Goal: Information Seeking & Learning: Learn about a topic

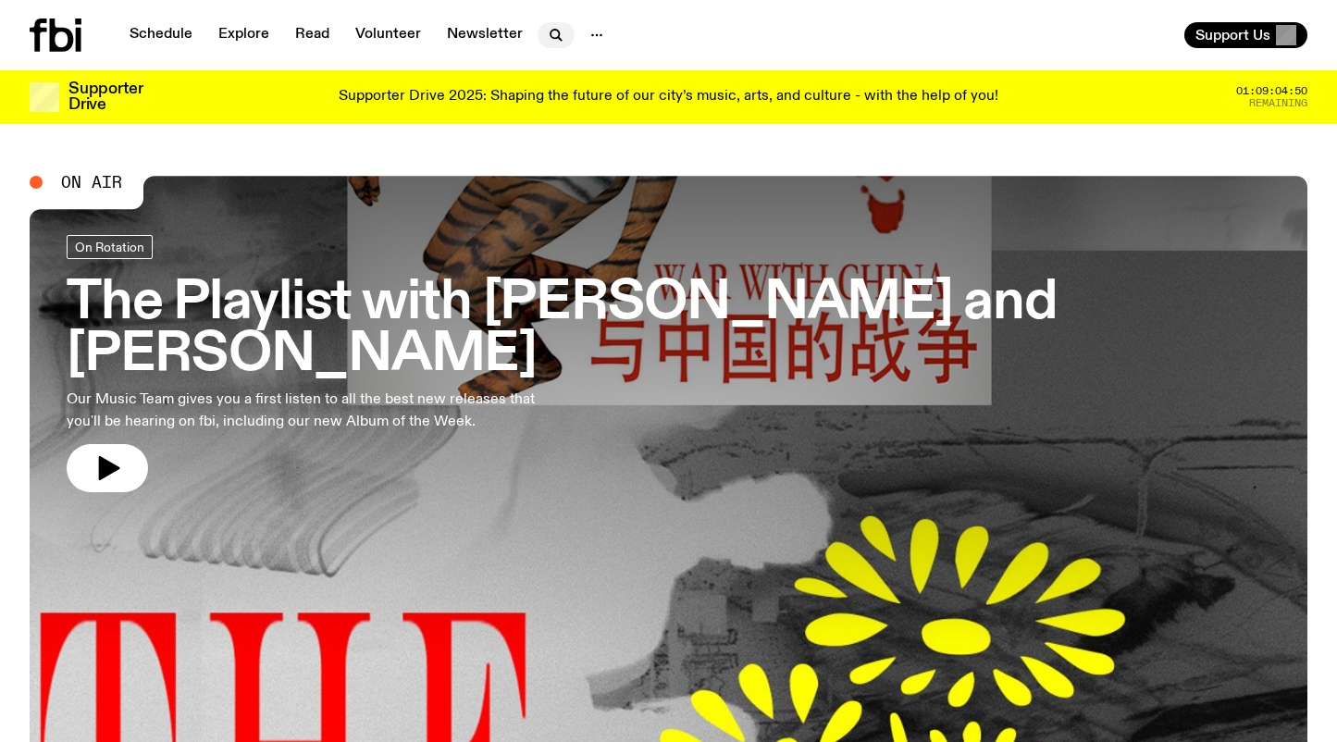
click at [549, 28] on icon "button" at bounding box center [556, 35] width 22 height 22
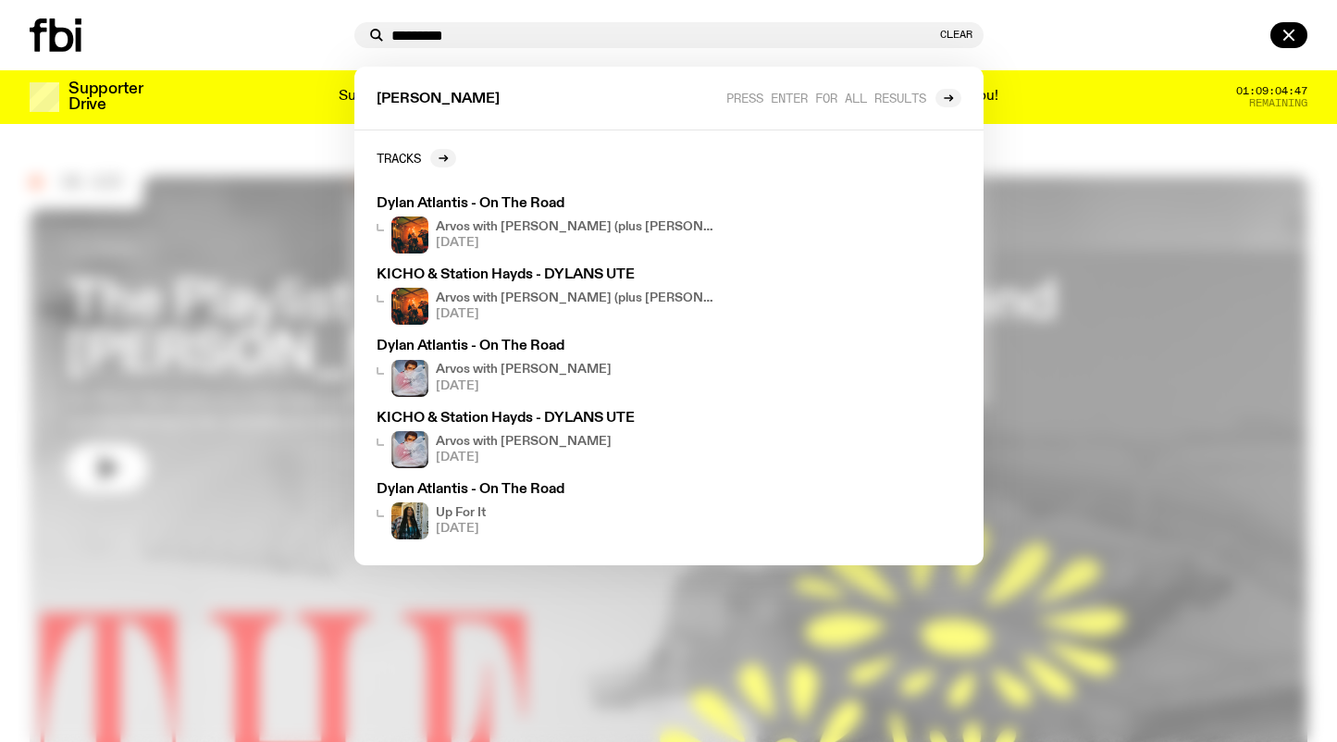
type input "*********"
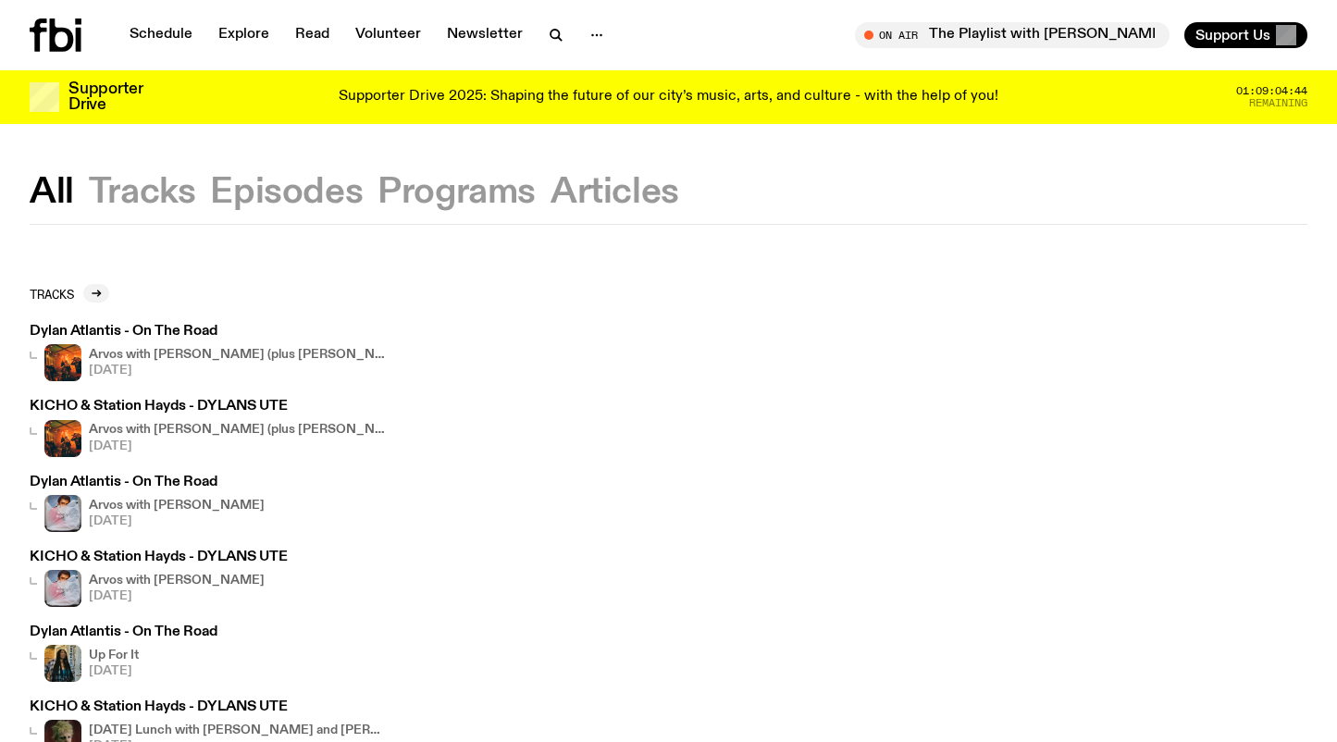
click at [475, 194] on button "Programs" at bounding box center [456, 192] width 158 height 33
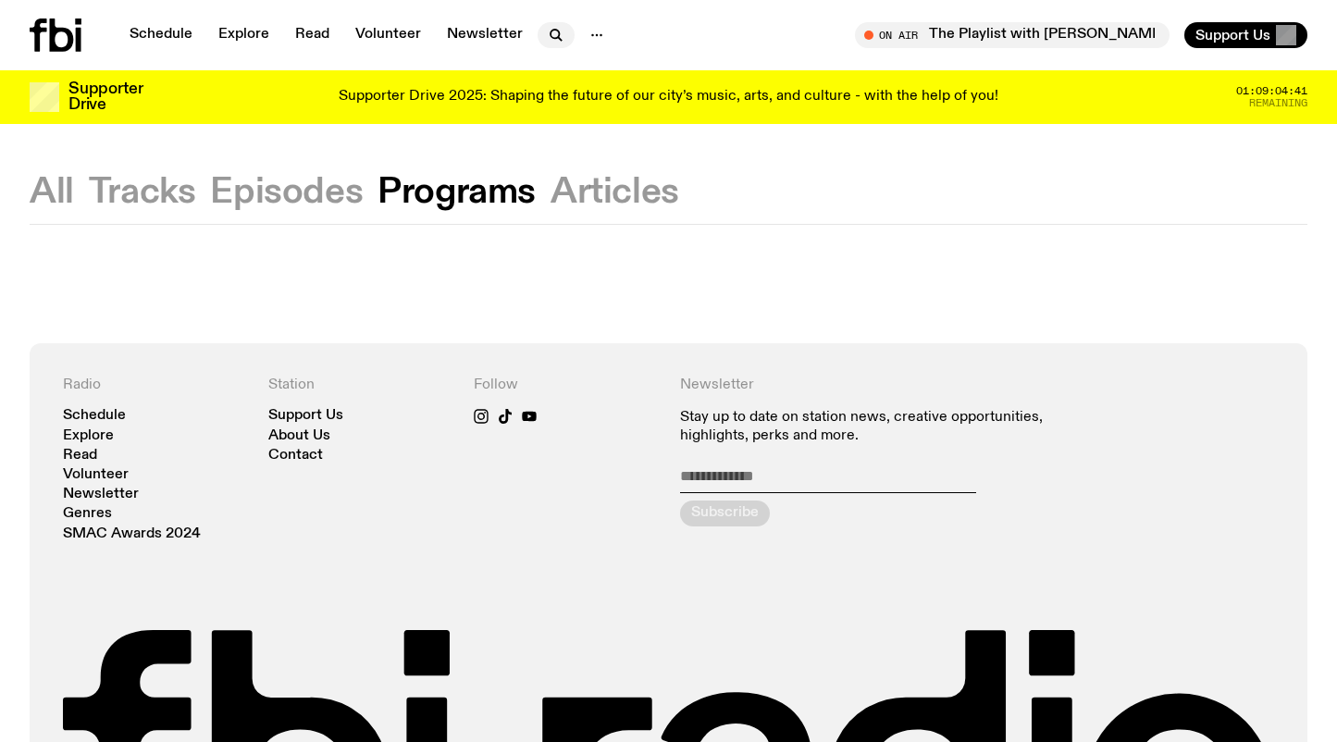
click at [550, 30] on icon "button" at bounding box center [554, 34] width 8 height 8
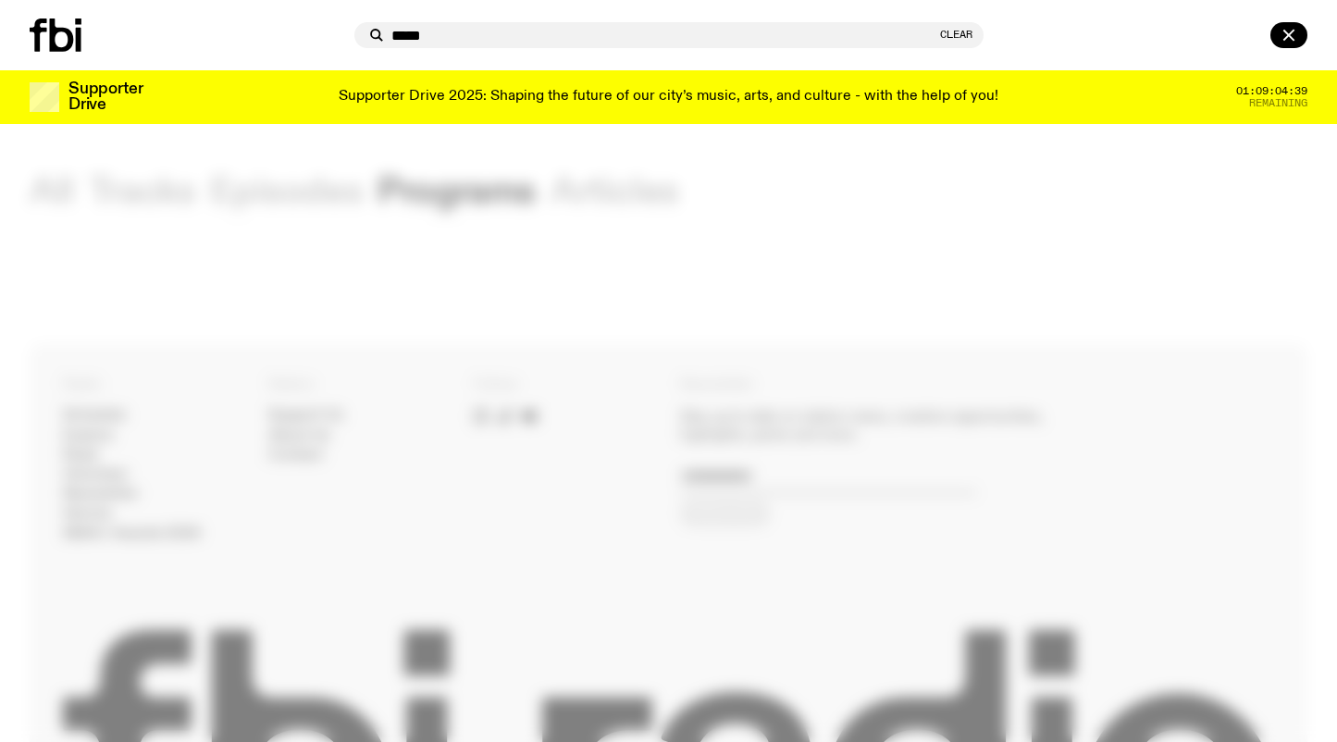
type input "*****"
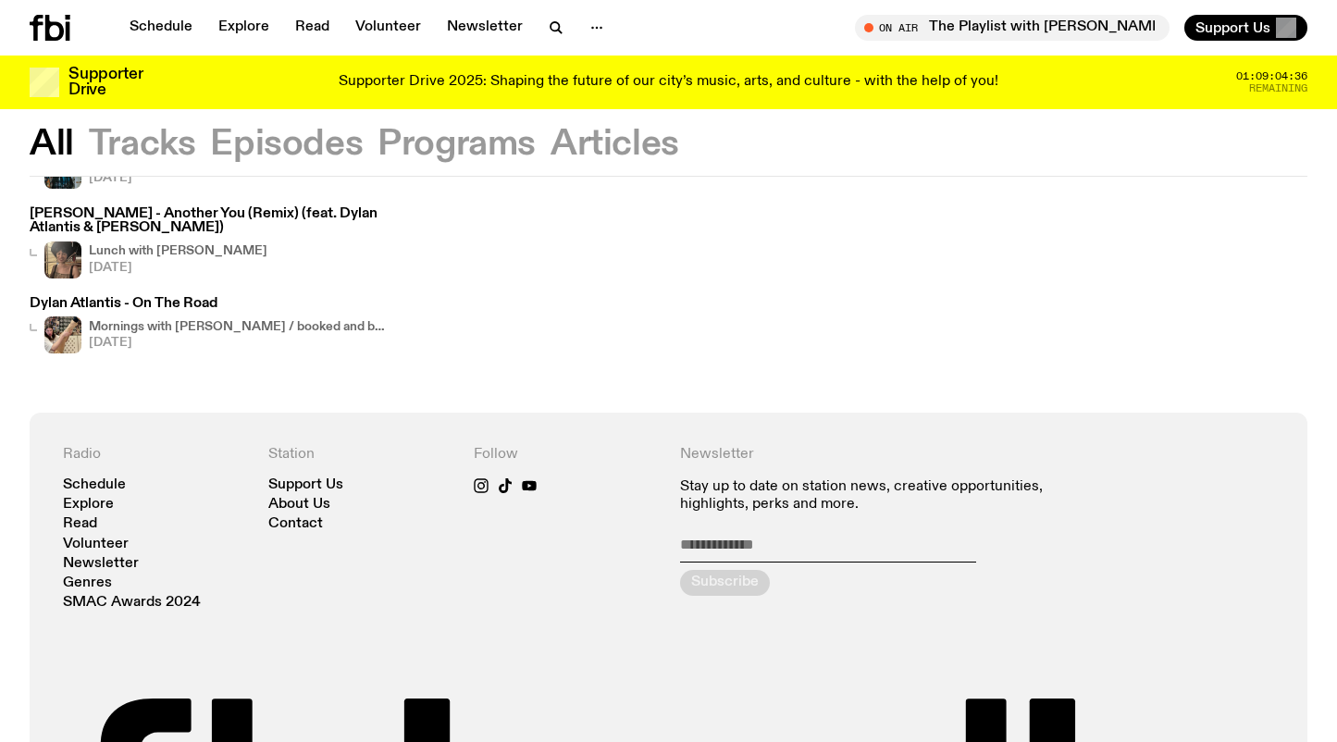
scroll to position [843, 0]
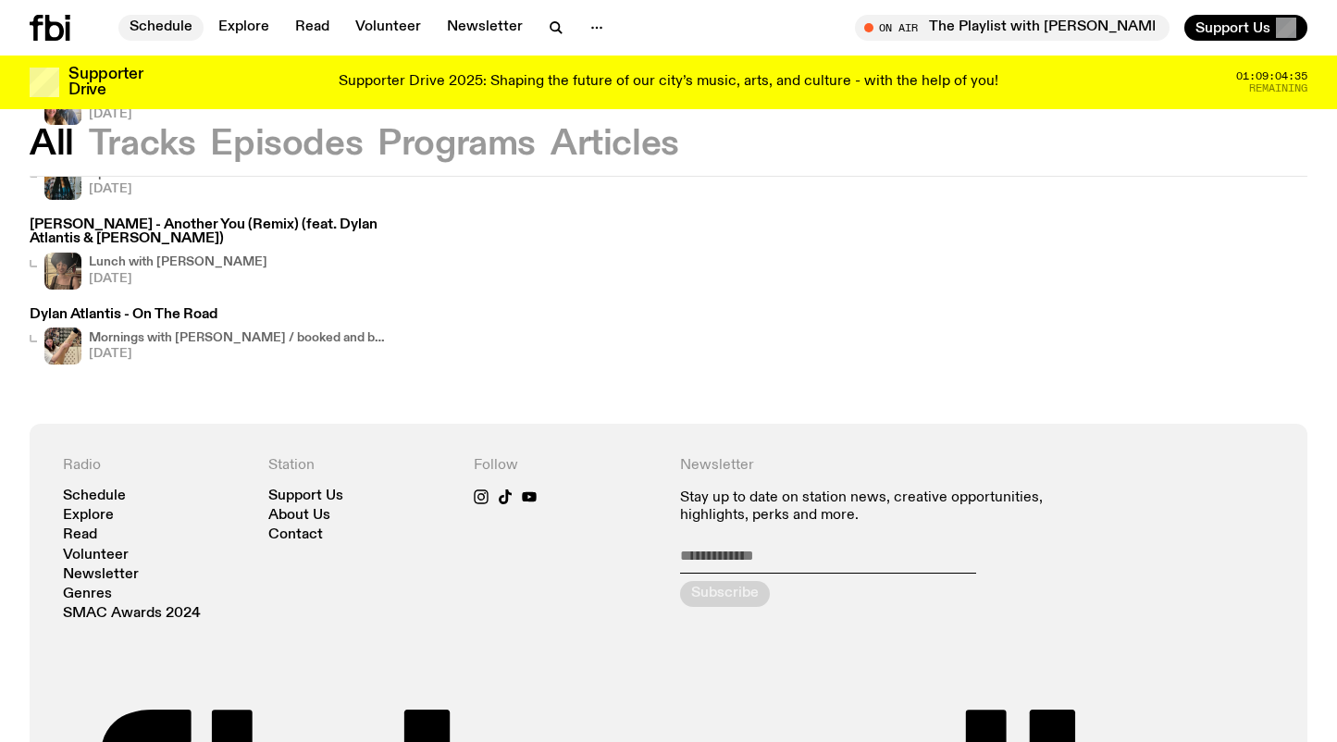
click at [169, 33] on link "Schedule" at bounding box center [160, 28] width 85 height 26
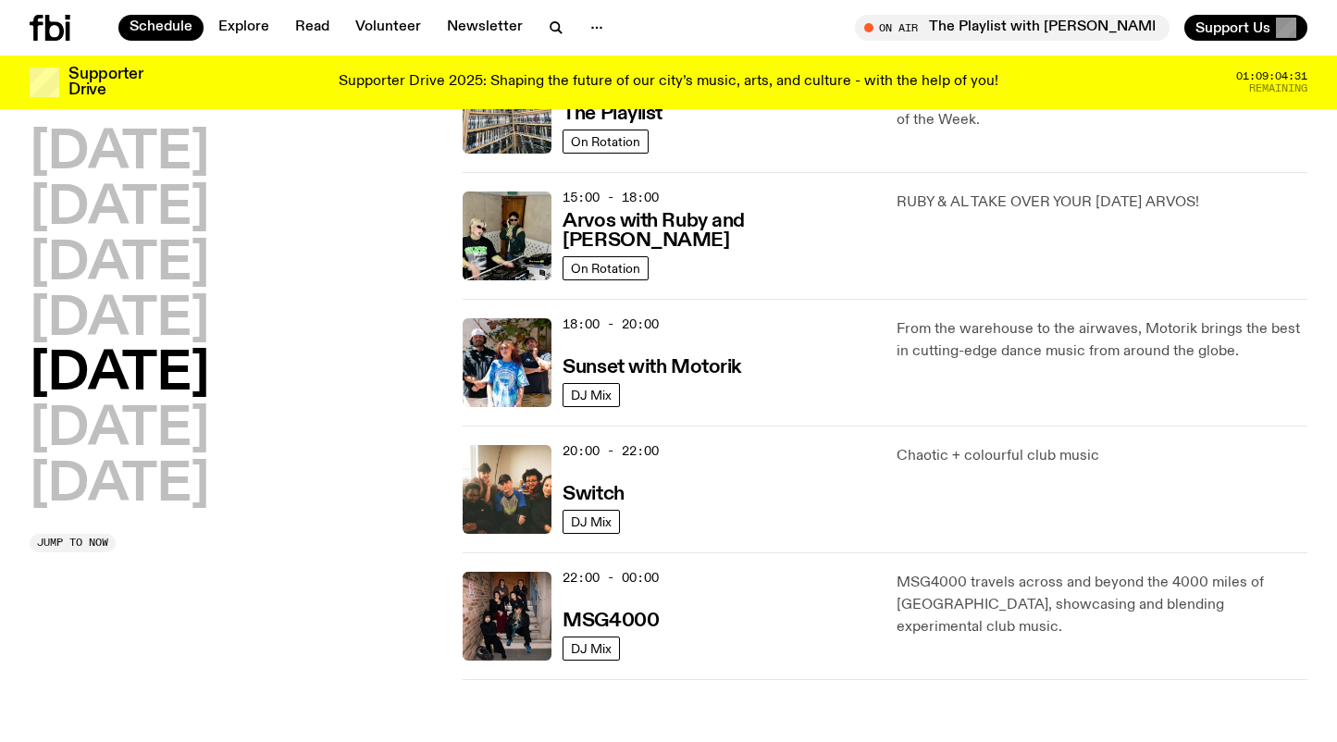
scroll to position [852, 0]
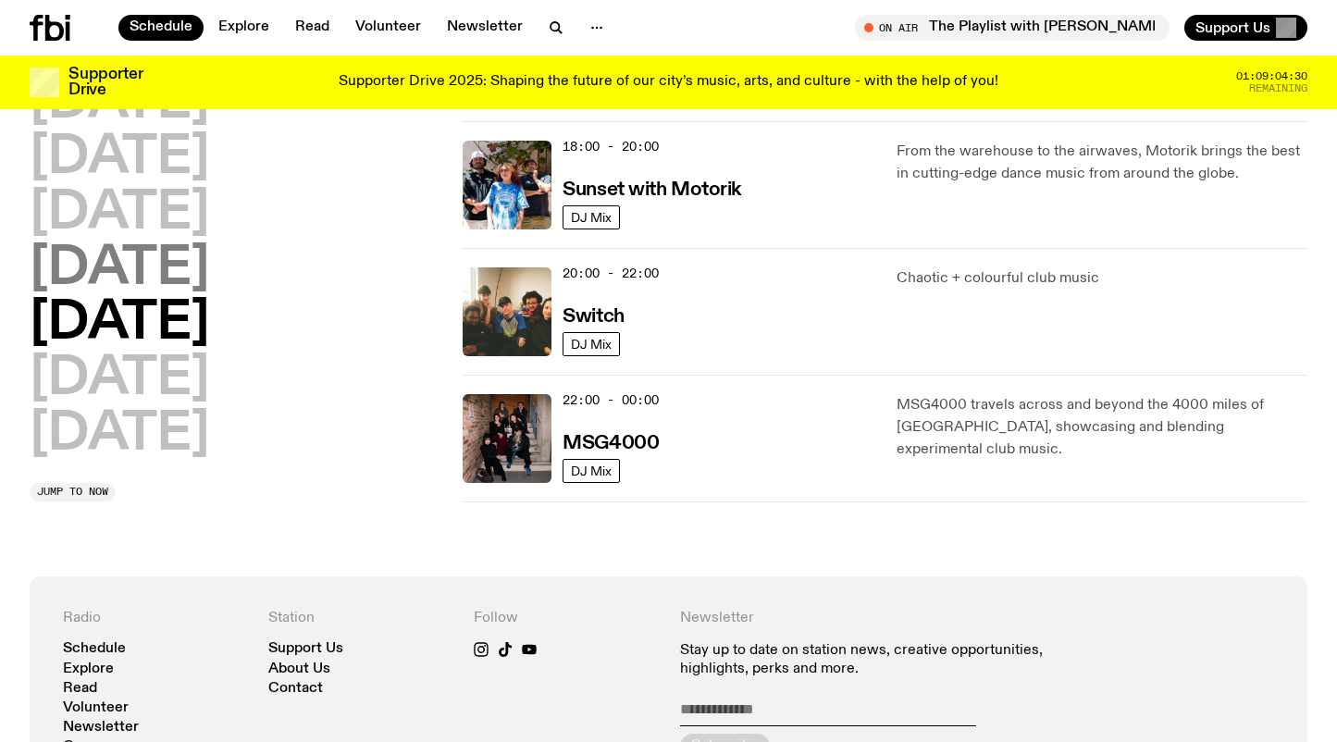
click at [209, 273] on h2 "[DATE]" at bounding box center [119, 269] width 179 height 52
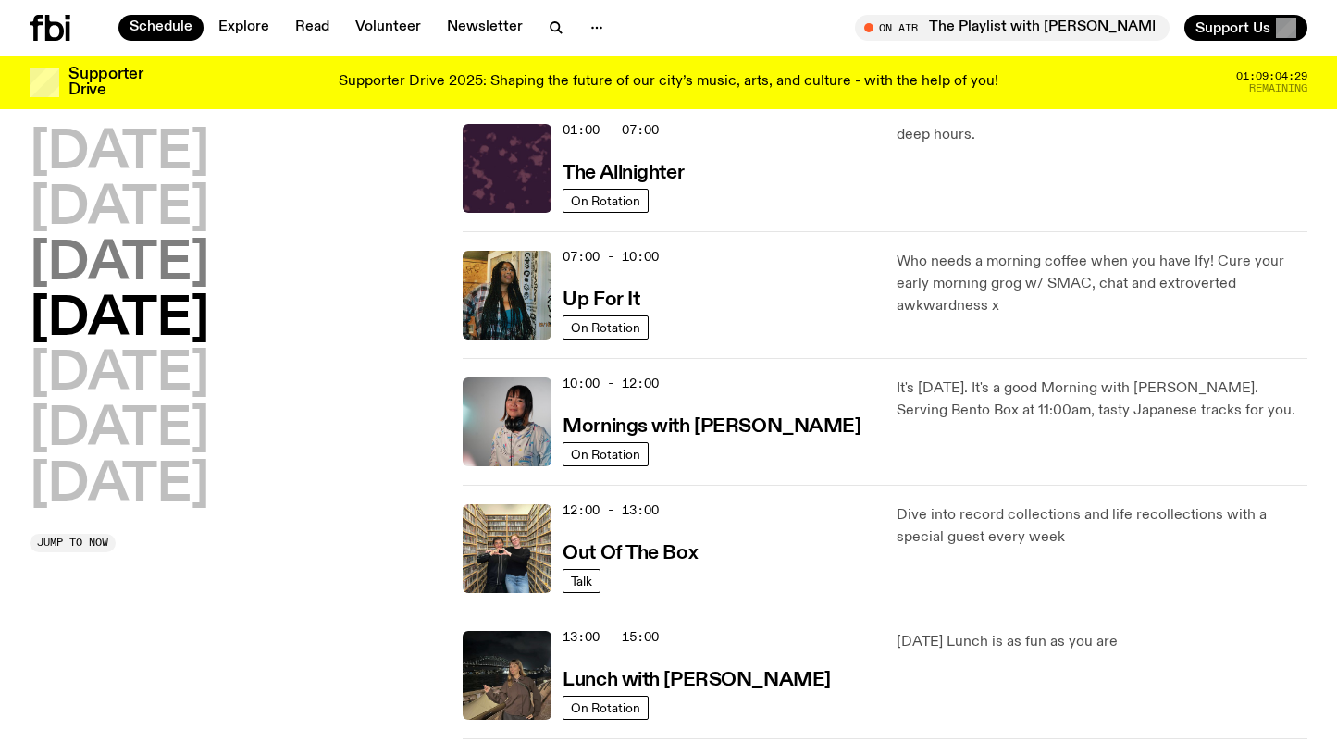
scroll to position [52, 0]
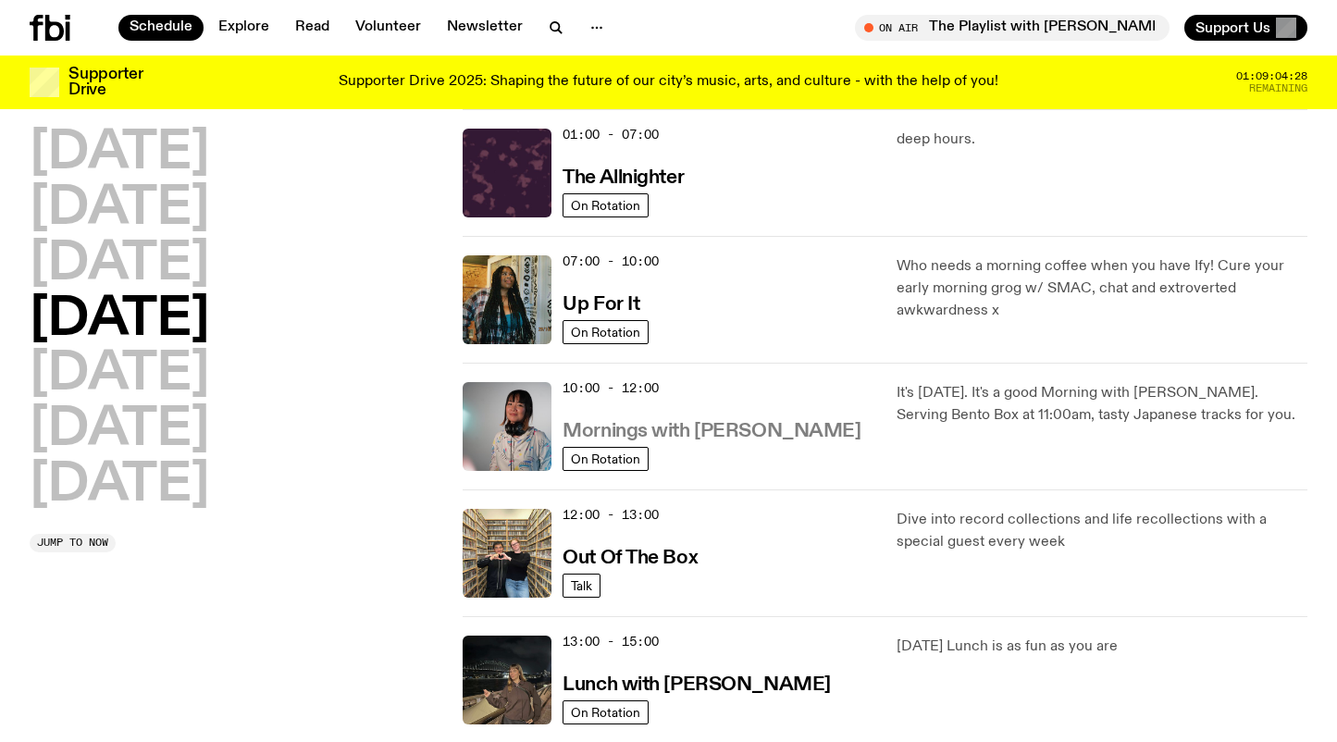
click at [776, 426] on h3 "Mornings with [PERSON_NAME]" at bounding box center [711, 431] width 298 height 19
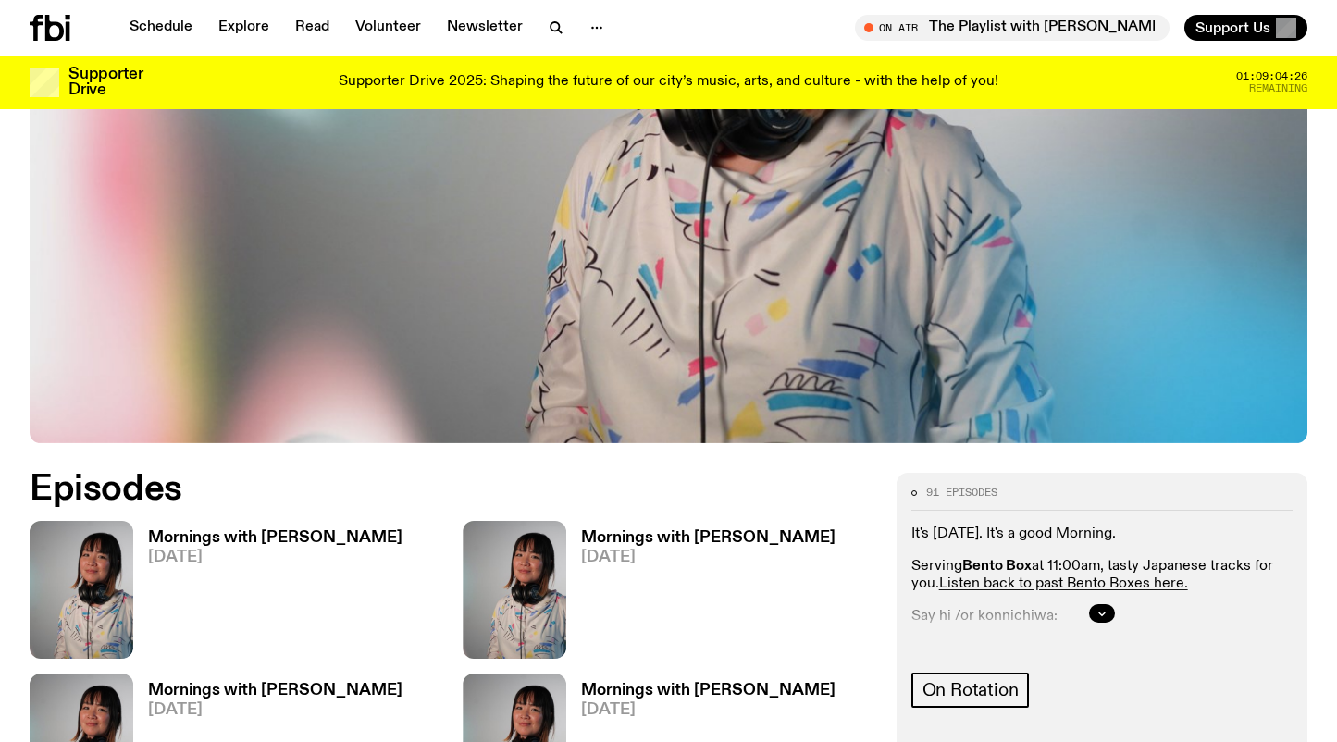
scroll to position [626, 0]
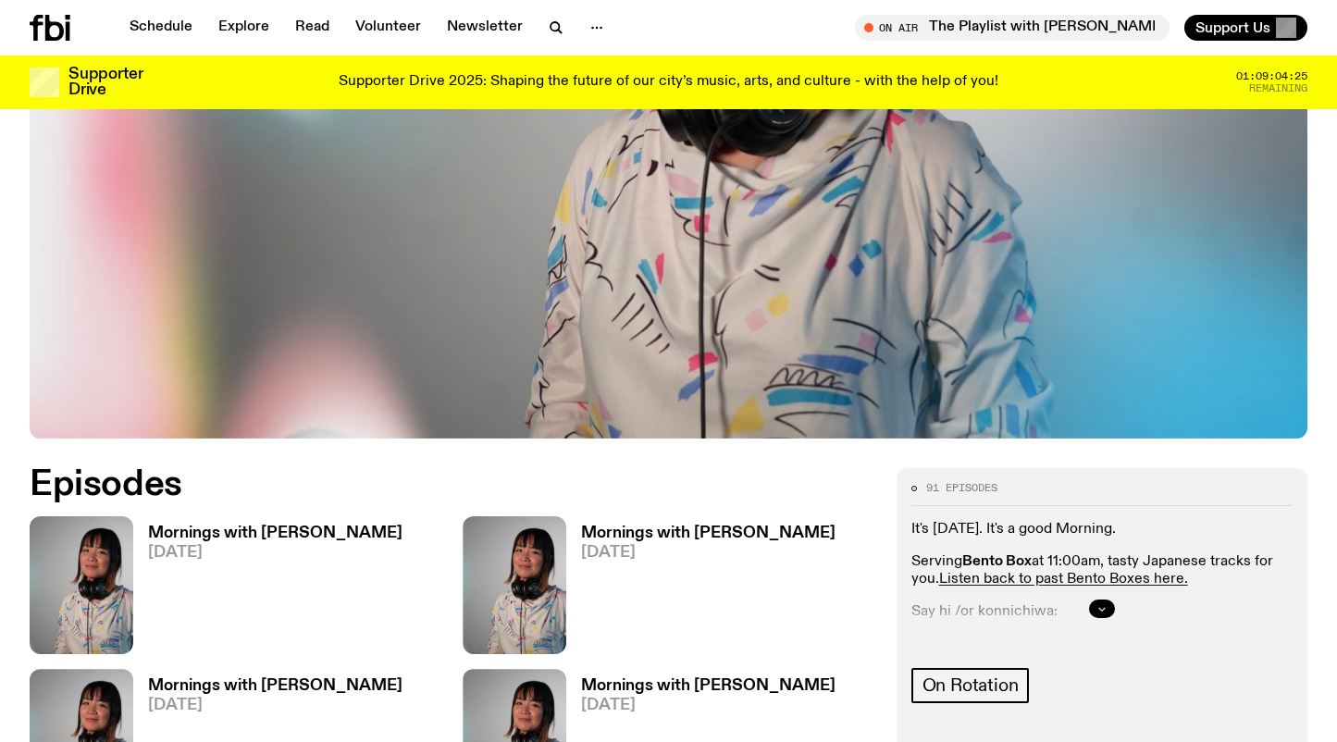
click at [1106, 603] on icon "button" at bounding box center [1101, 608] width 11 height 11
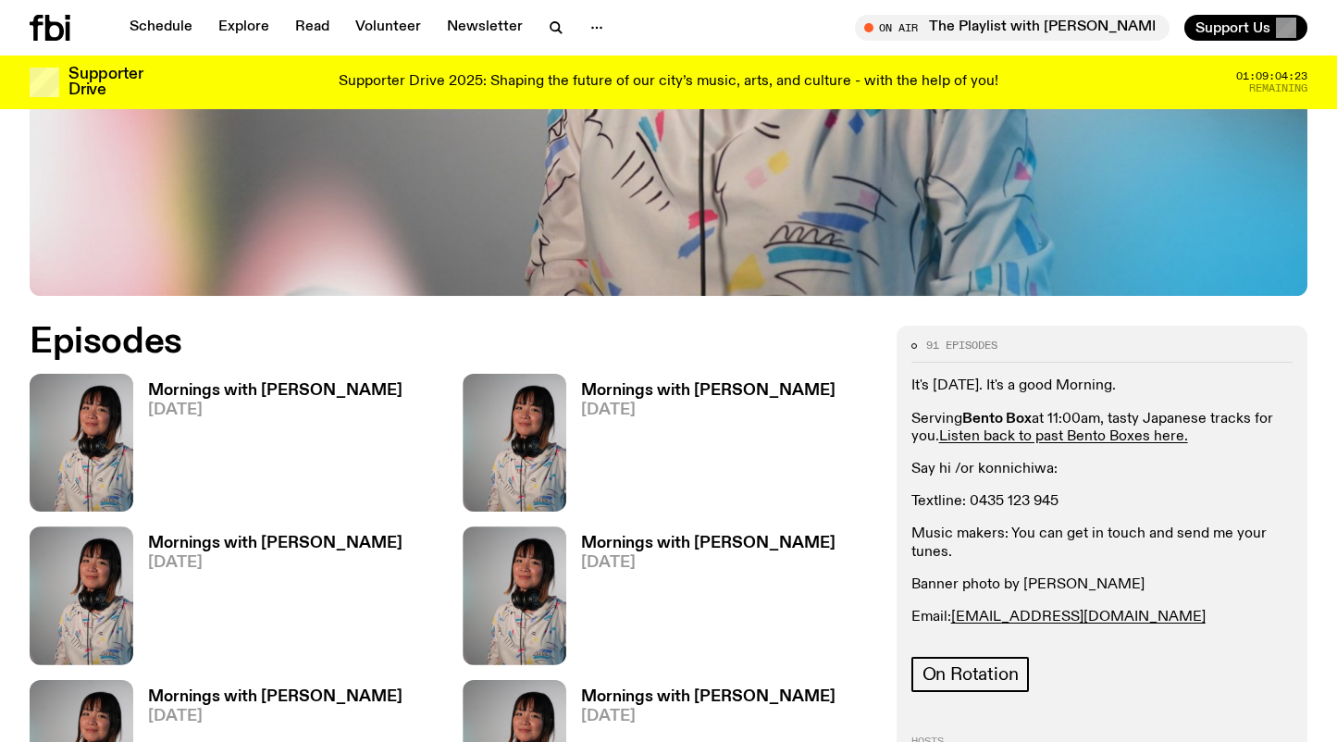
scroll to position [771, 0]
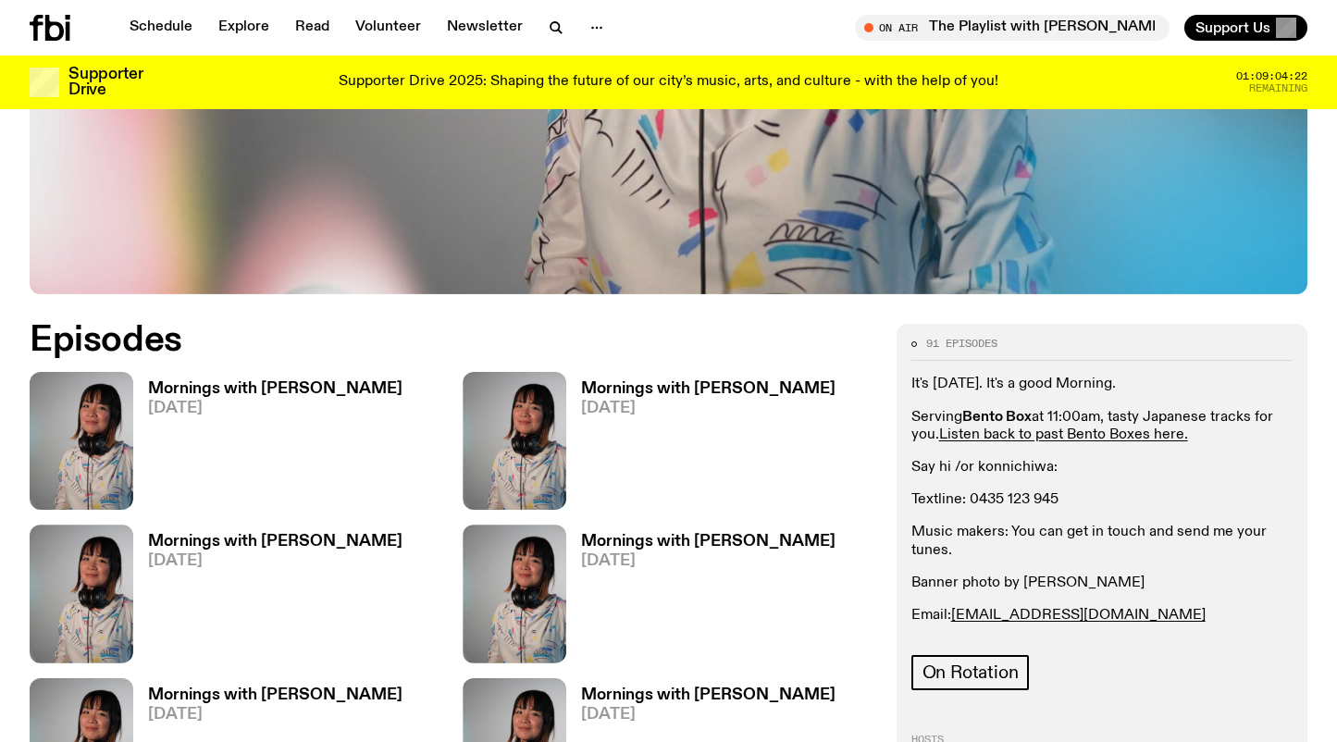
click at [287, 381] on h3 "Mornings with [PERSON_NAME]" at bounding box center [275, 389] width 254 height 16
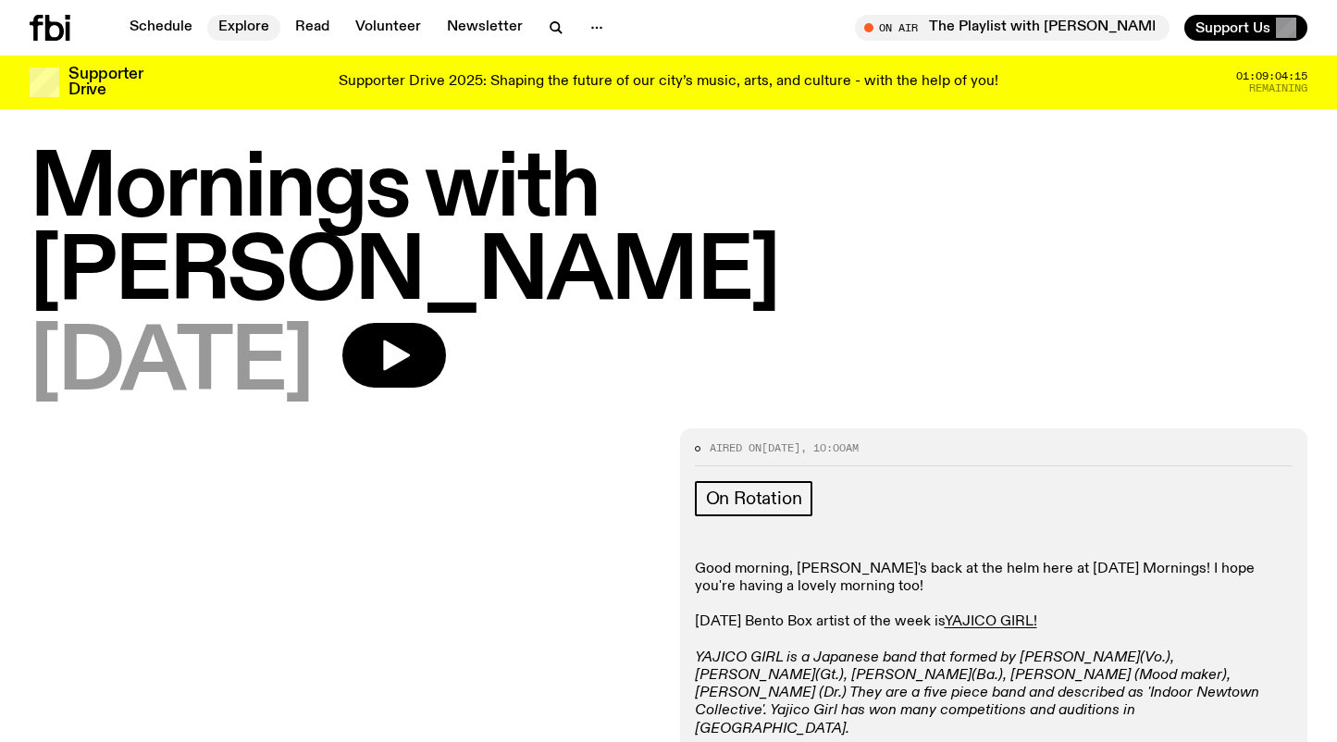
scroll to position [4, 0]
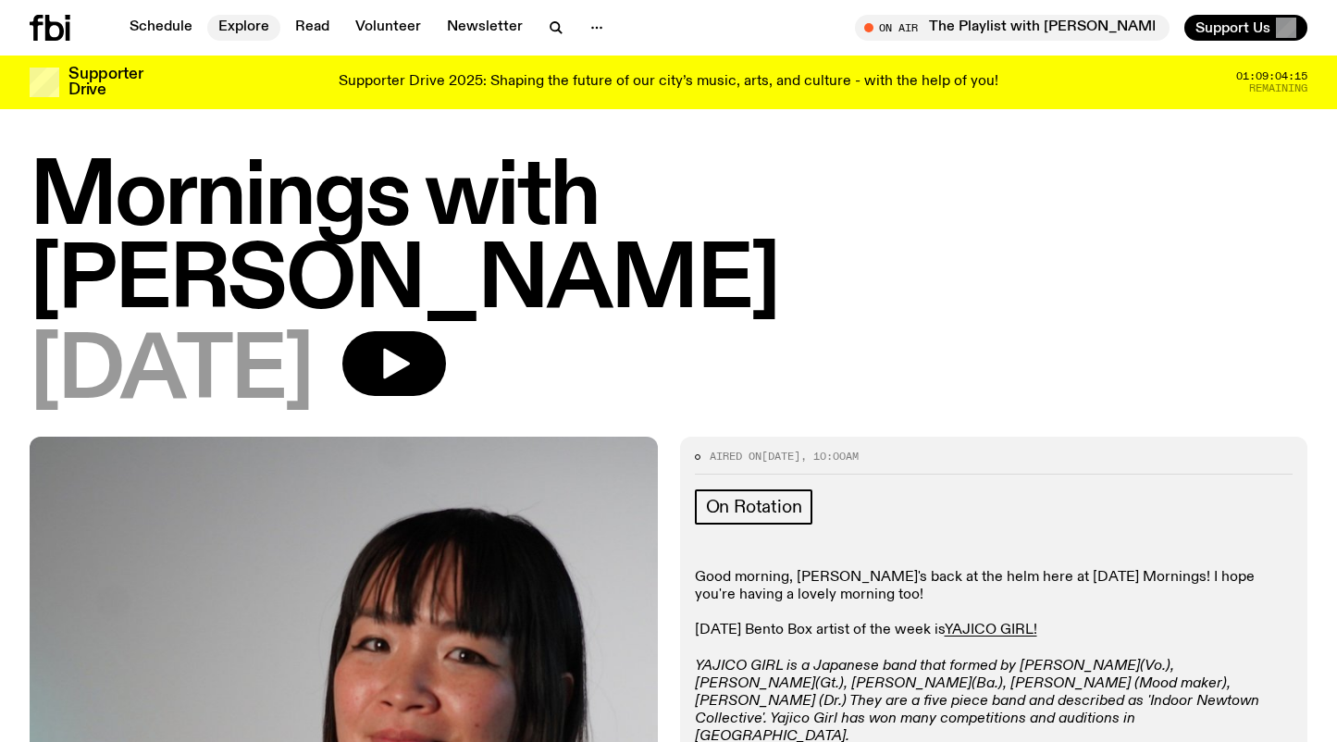
click at [238, 37] on link "Explore" at bounding box center [243, 28] width 73 height 26
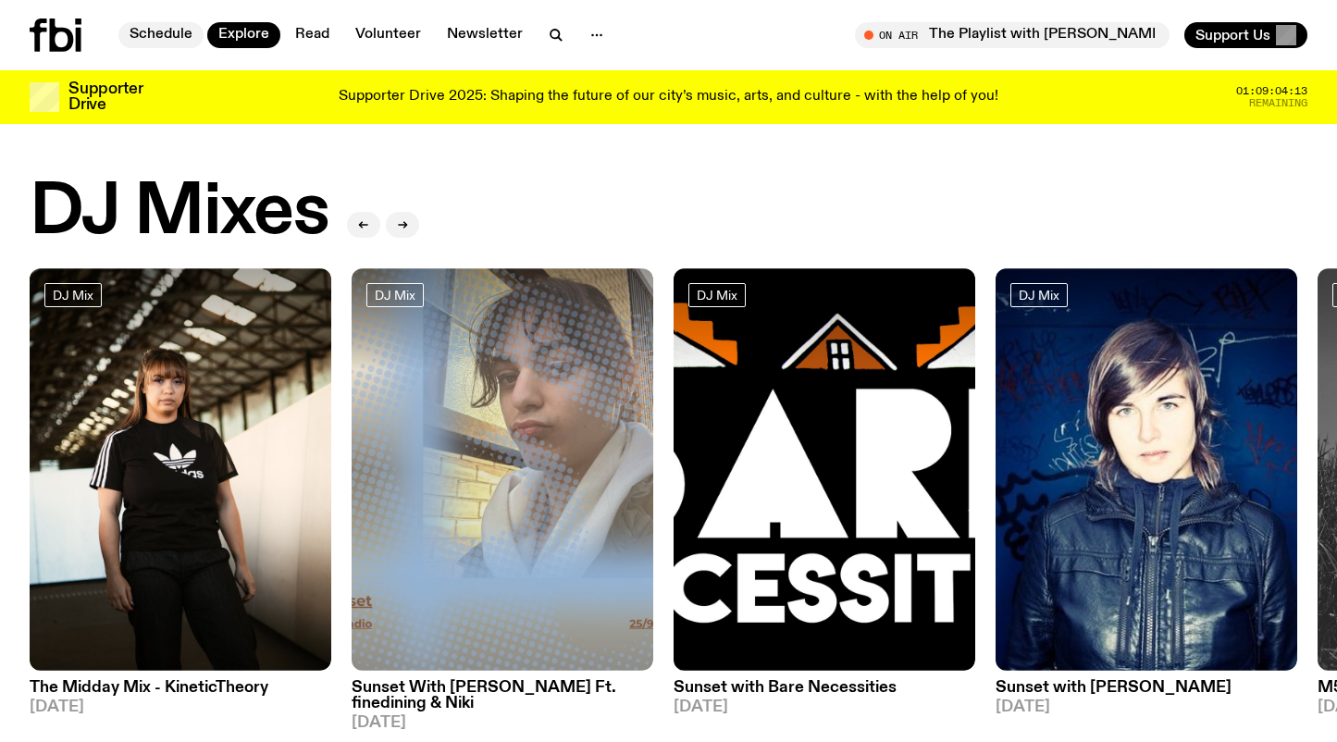
click at [154, 28] on link "Schedule" at bounding box center [160, 35] width 85 height 26
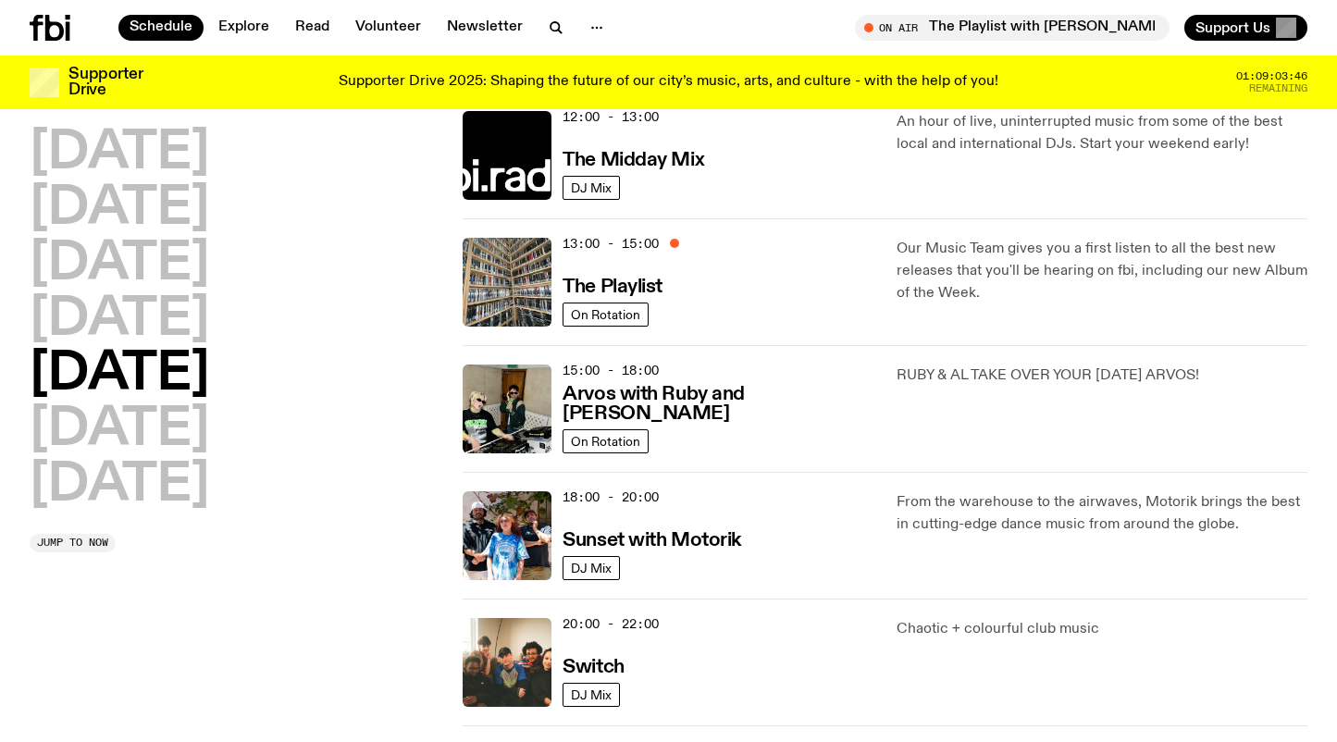
scroll to position [449, 0]
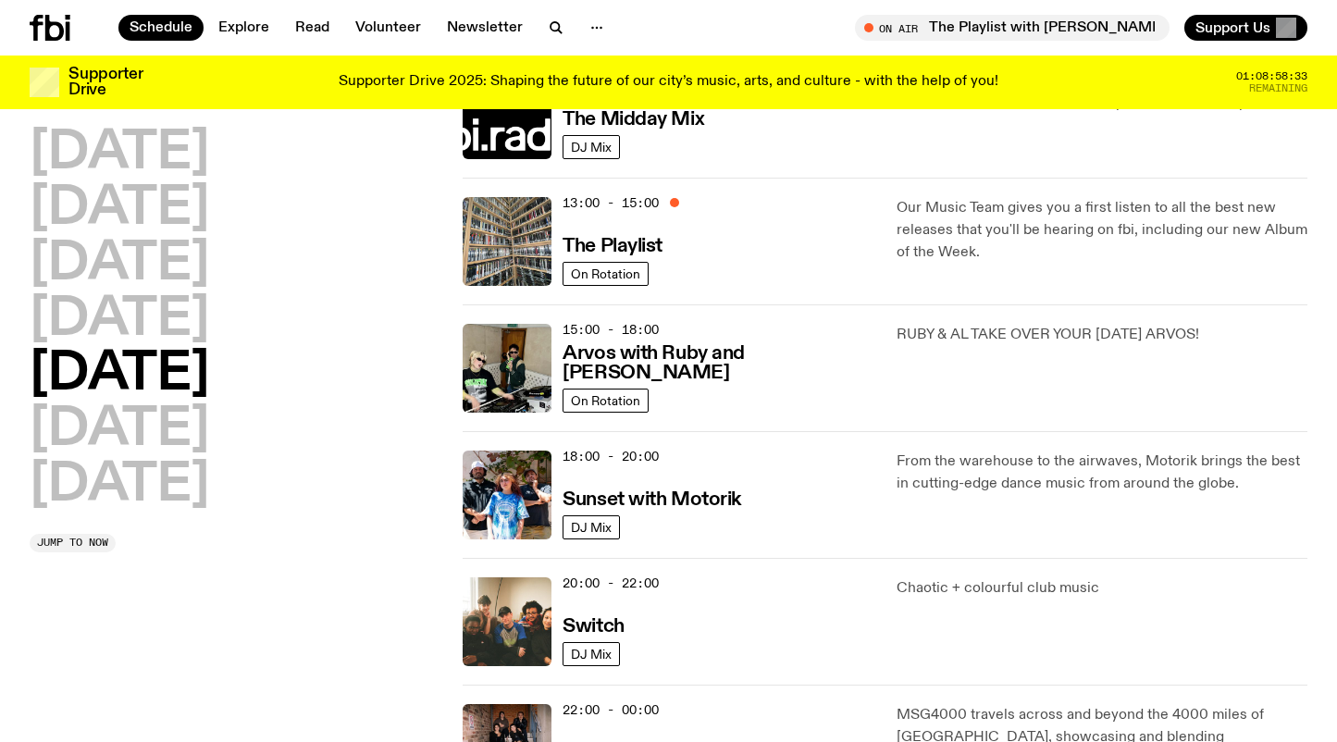
scroll to position [488, 0]
